Goal: Task Accomplishment & Management: Complete application form

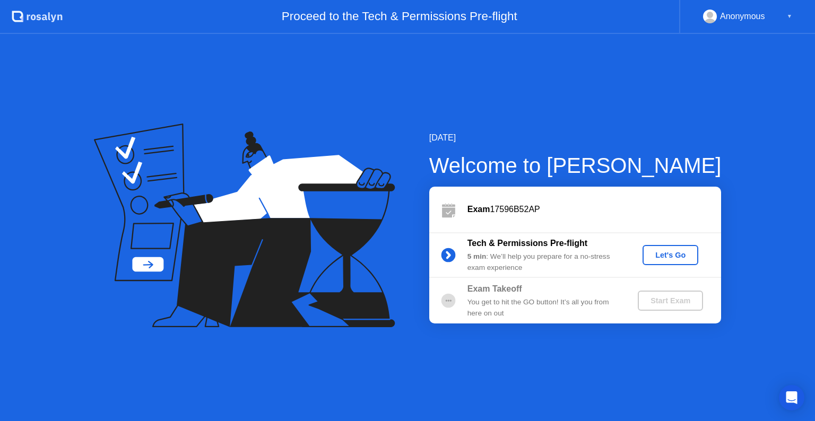
click at [674, 255] on div "Let's Go" at bounding box center [669, 255] width 47 height 8
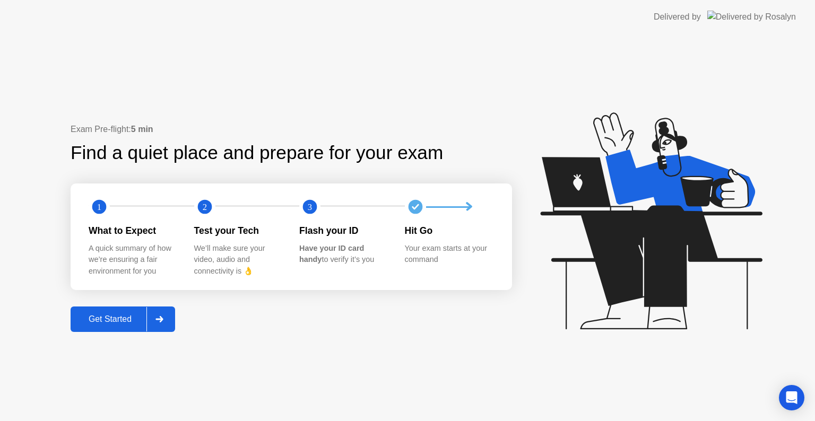
click at [107, 323] on div "Get Started" at bounding box center [110, 319] width 73 height 10
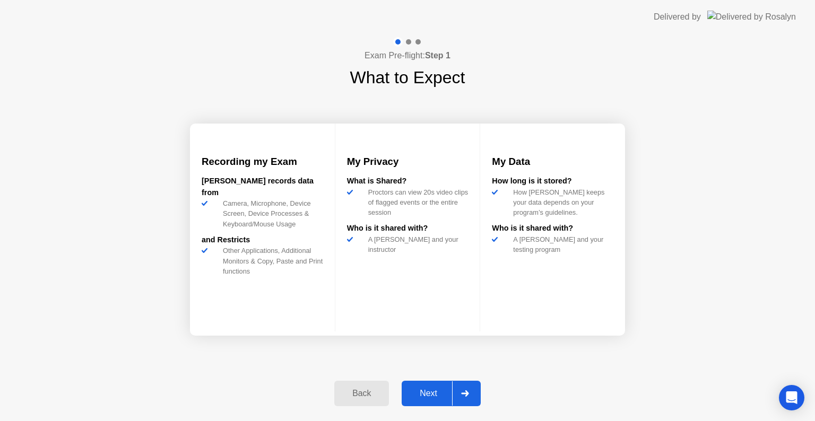
click at [435, 392] on div "Next" at bounding box center [428, 394] width 47 height 10
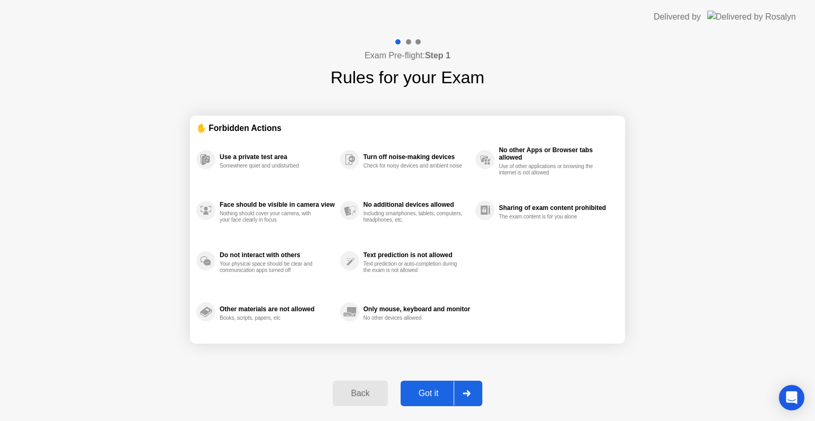
click at [437, 389] on div "Got it" at bounding box center [429, 394] width 50 height 10
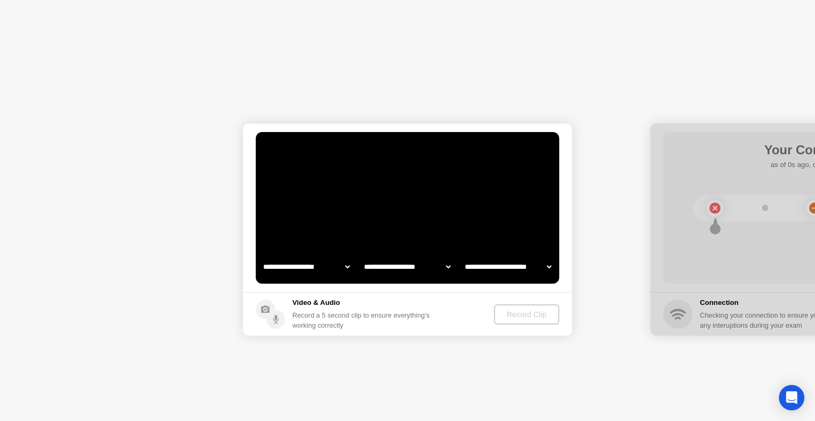
select select "**********"
select select "*******"
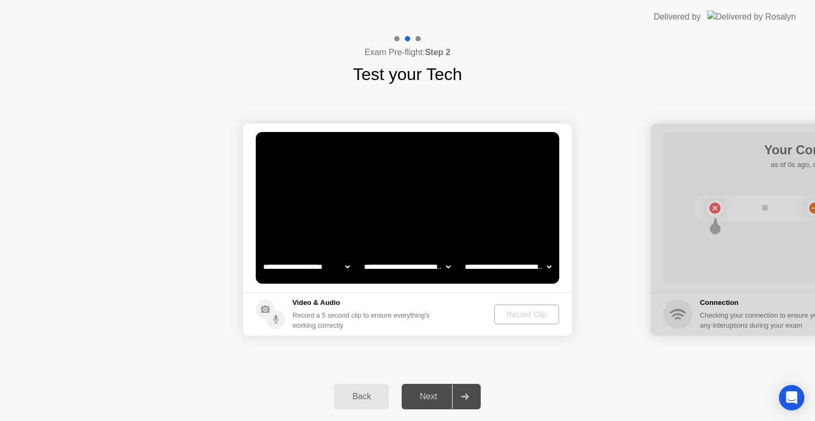
click at [532, 314] on div "Record Clip" at bounding box center [526, 314] width 57 height 8
click at [513, 313] on div "Record Clip" at bounding box center [527, 314] width 57 height 8
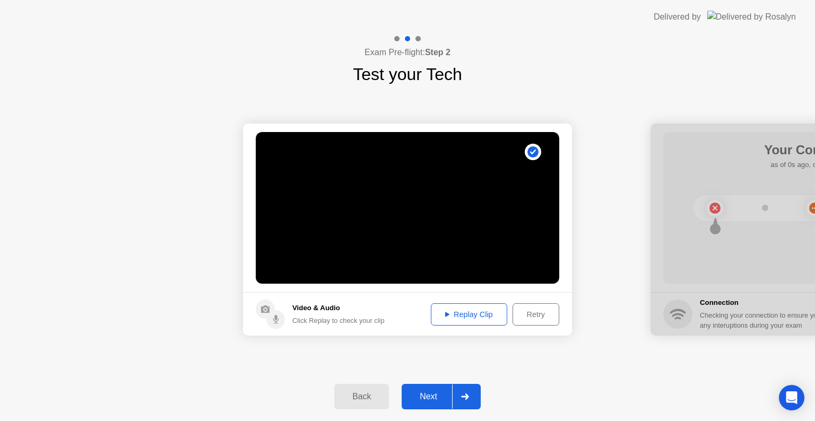
click at [428, 397] on div "Next" at bounding box center [428, 397] width 47 height 10
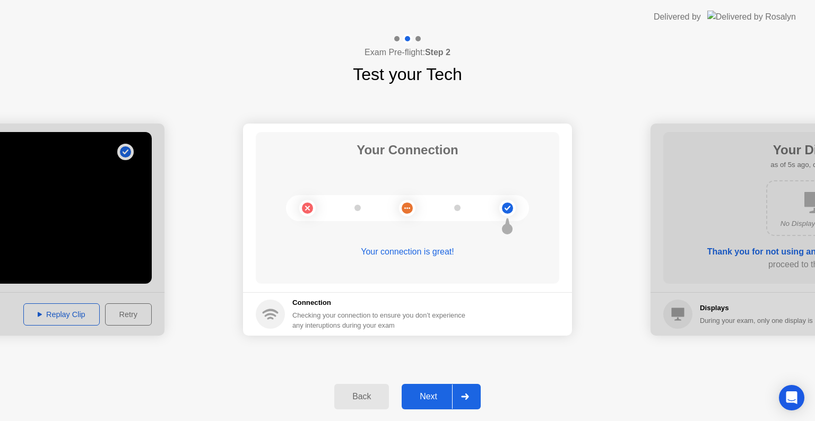
click at [430, 392] on div "Next" at bounding box center [428, 397] width 47 height 10
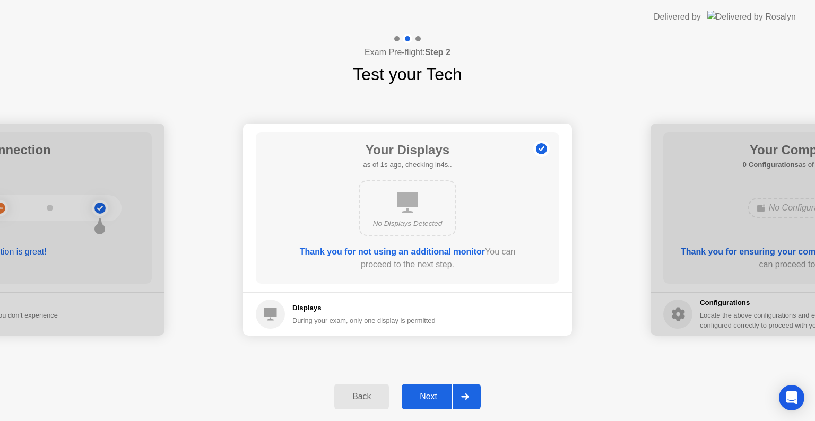
click at [429, 392] on div "Next" at bounding box center [428, 397] width 47 height 10
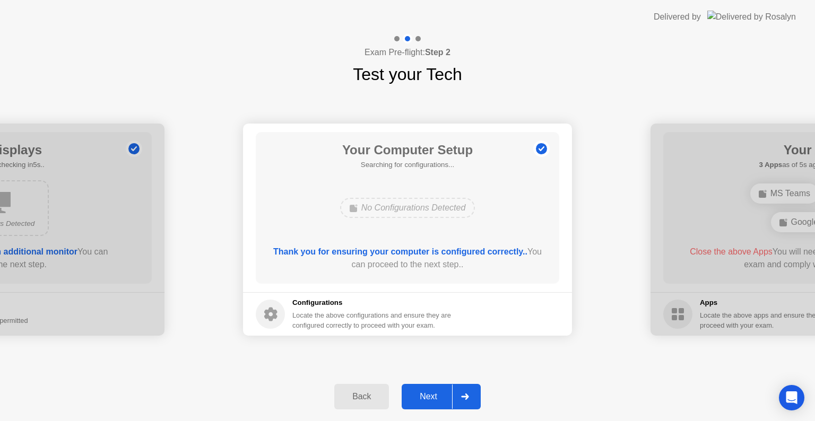
click at [429, 392] on div "Next" at bounding box center [428, 397] width 47 height 10
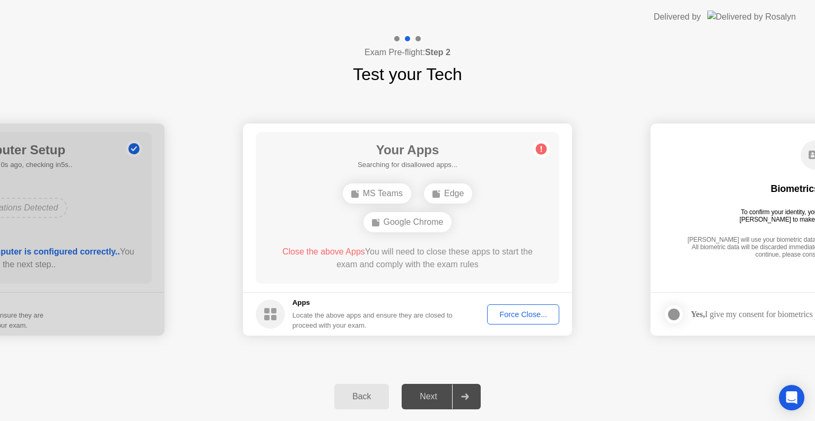
click at [530, 307] on button "Force Close..." at bounding box center [523, 314] width 72 height 20
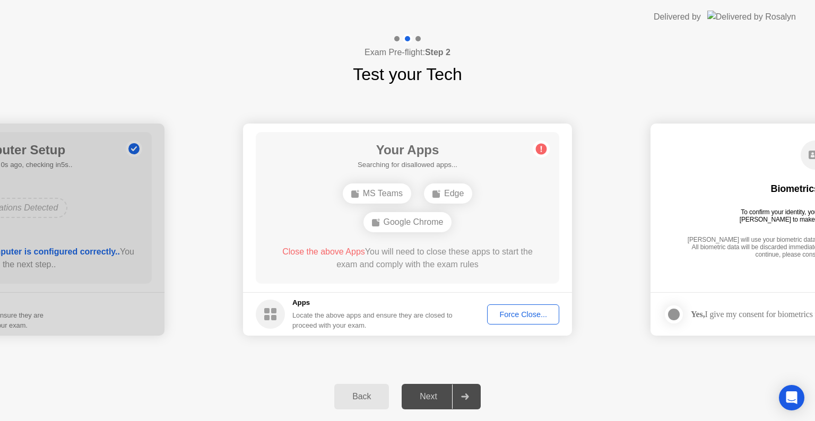
click at [515, 308] on button "Force Close..." at bounding box center [523, 314] width 72 height 20
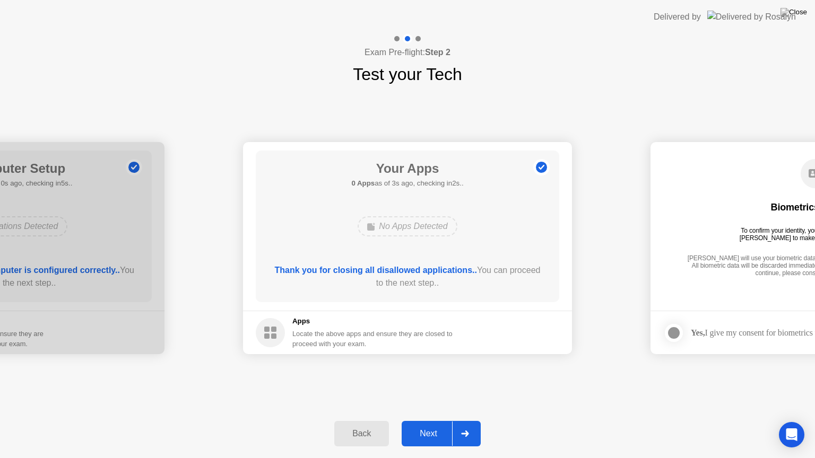
click at [430, 421] on div "Next" at bounding box center [428, 434] width 47 height 10
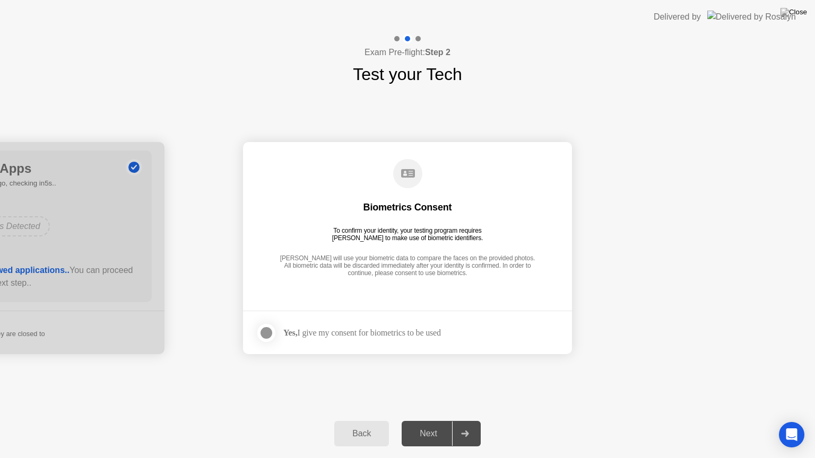
click at [430, 421] on div "Next" at bounding box center [428, 434] width 47 height 10
click at [263, 331] on div at bounding box center [266, 333] width 13 height 13
click at [434, 421] on div "Next" at bounding box center [428, 434] width 47 height 10
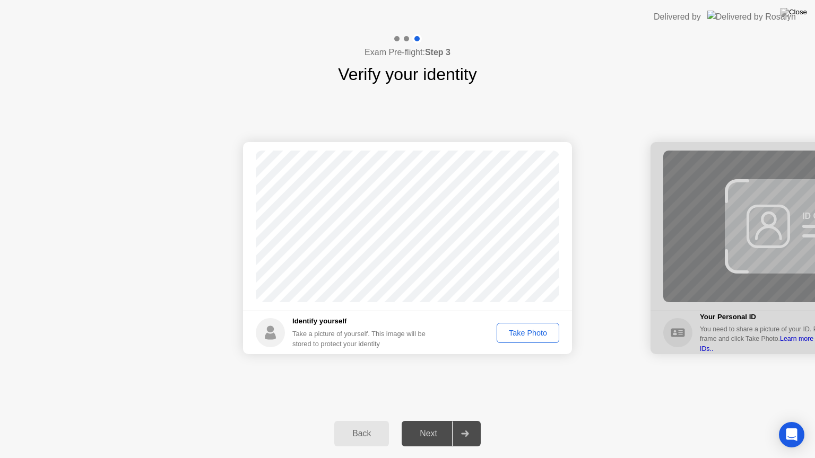
click at [524, 336] on div "Take Photo" at bounding box center [527, 333] width 55 height 8
click at [440, 421] on button "Next" at bounding box center [440, 433] width 79 height 25
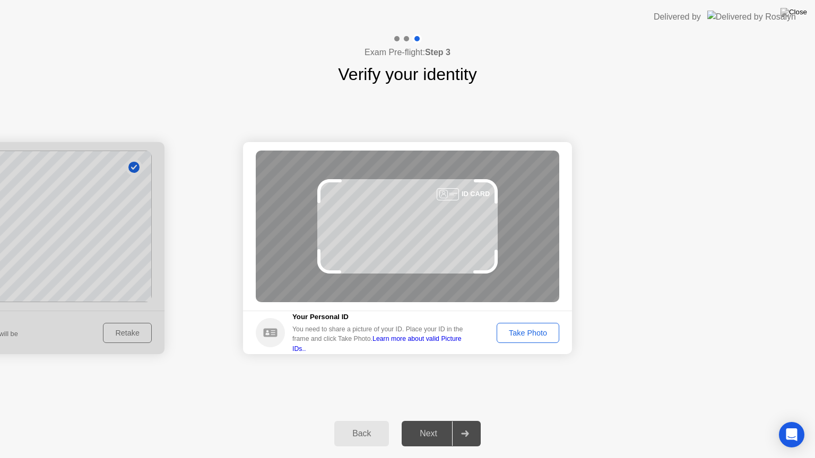
click at [530, 339] on button "Take Photo" at bounding box center [527, 333] width 63 height 20
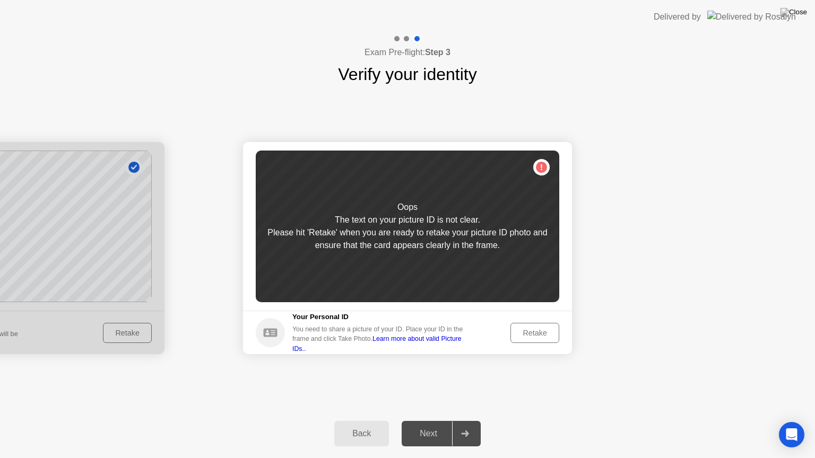
click at [532, 335] on div "Retake" at bounding box center [534, 333] width 41 height 8
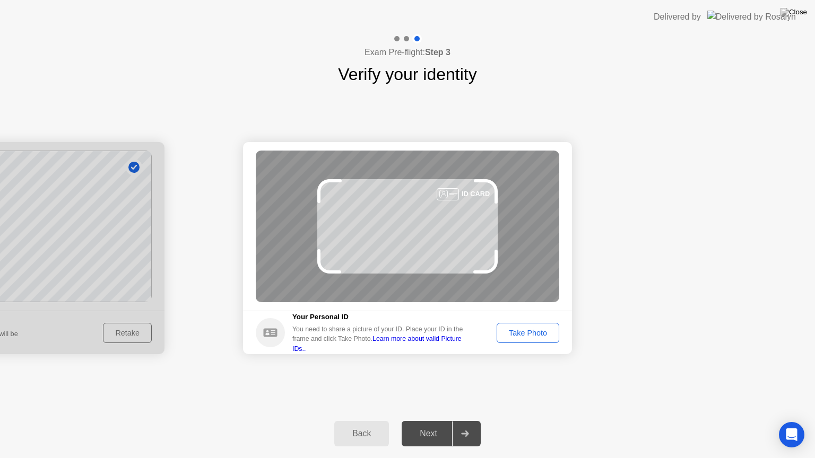
click at [523, 332] on div "Take Photo" at bounding box center [527, 333] width 55 height 8
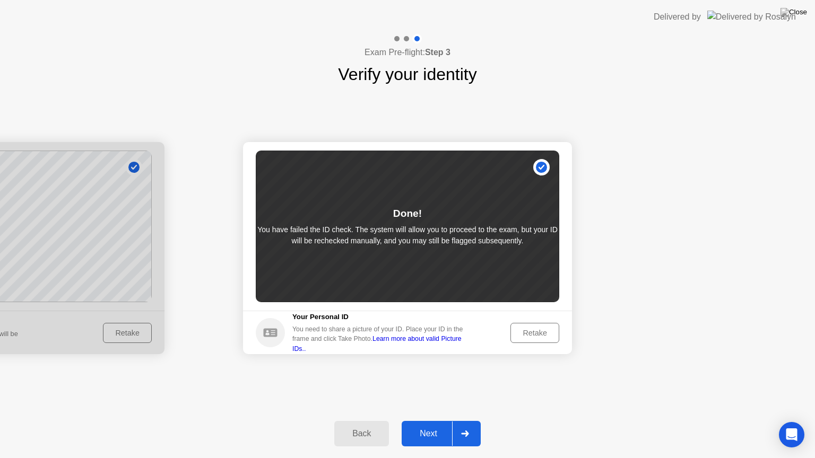
click at [436, 421] on div "Next" at bounding box center [428, 434] width 47 height 10
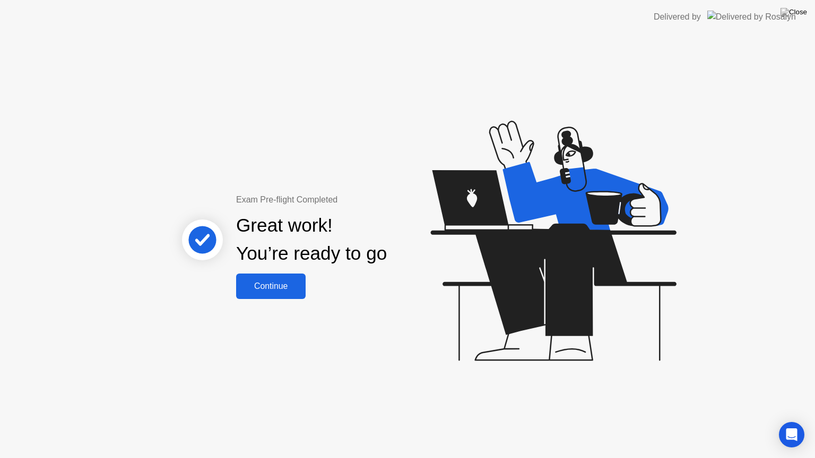
click at [274, 291] on div "Continue" at bounding box center [270, 287] width 63 height 10
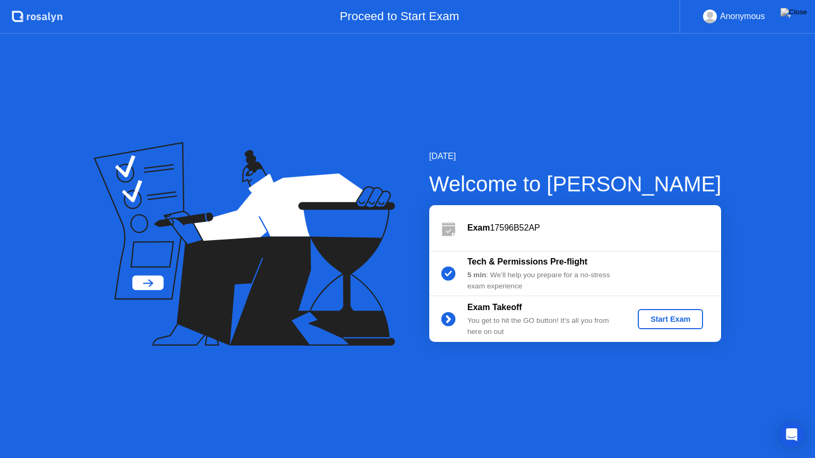
click at [681, 321] on div "Start Exam" at bounding box center [670, 319] width 57 height 8
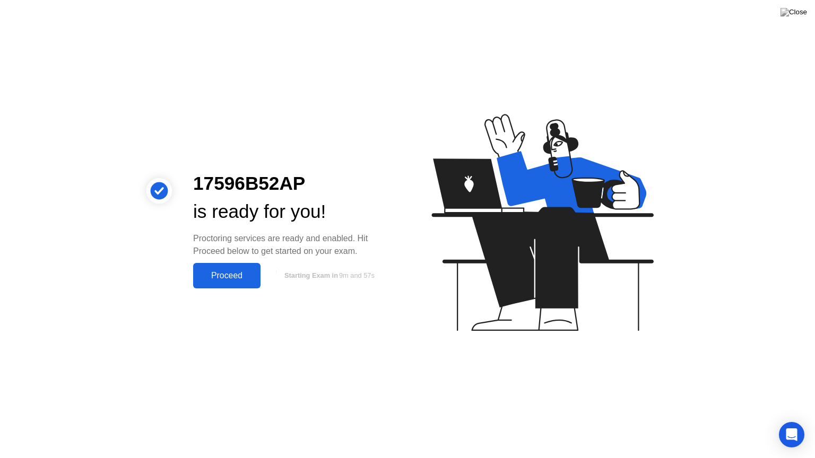
click at [244, 277] on div "Proceed" at bounding box center [226, 276] width 61 height 10
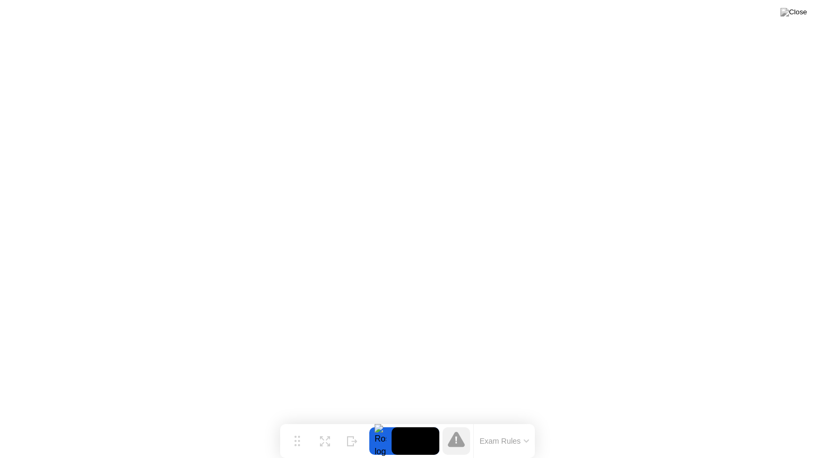
click at [511, 421] on button "Exam Rules" at bounding box center [504, 441] width 56 height 10
